Goal: Information Seeking & Learning: Learn about a topic

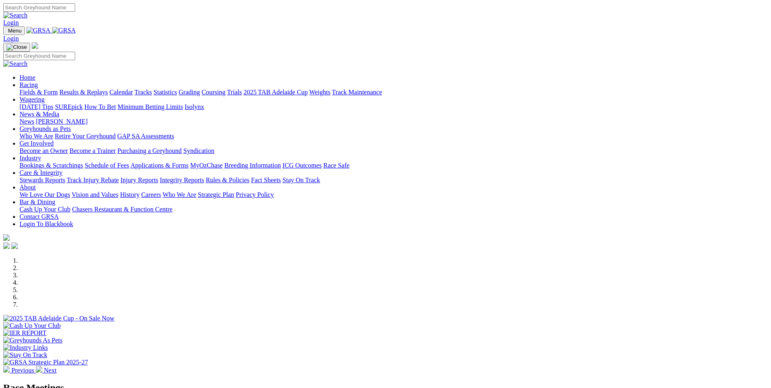
click at [225, 89] on link "Coursing" at bounding box center [213, 92] width 24 height 7
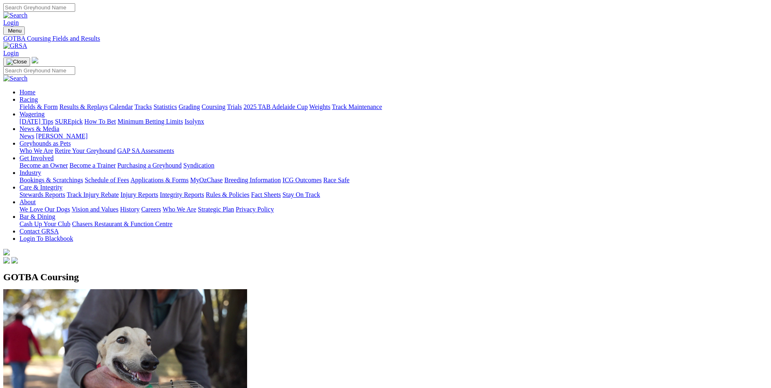
click at [58, 103] on link "Fields & Form" at bounding box center [38, 106] width 38 height 7
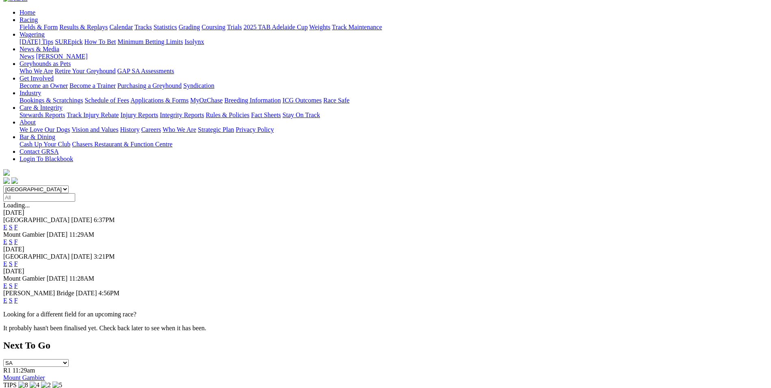
scroll to position [81, 0]
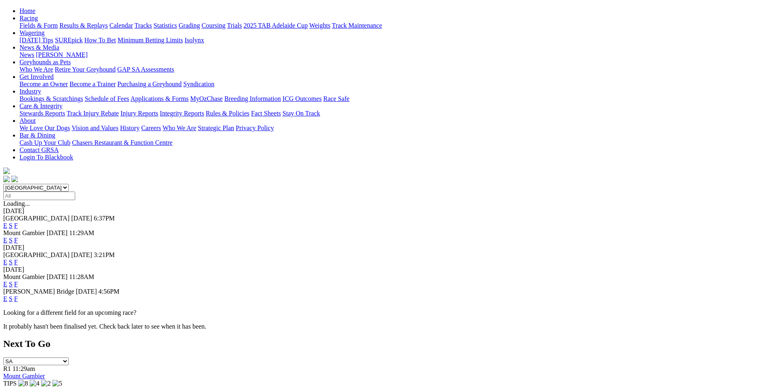
click at [13, 258] on link "S" at bounding box center [11, 261] width 4 height 7
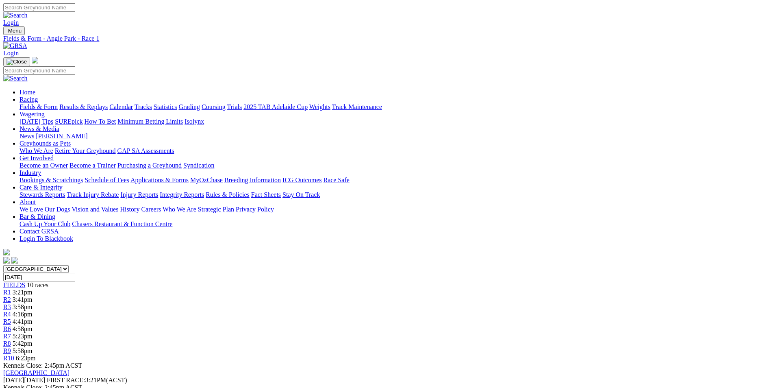
click at [32, 318] on span "4:41pm" at bounding box center [23, 321] width 20 height 7
click at [14, 354] on span "R10" at bounding box center [8, 357] width 11 height 7
